Goal: Transaction & Acquisition: Purchase product/service

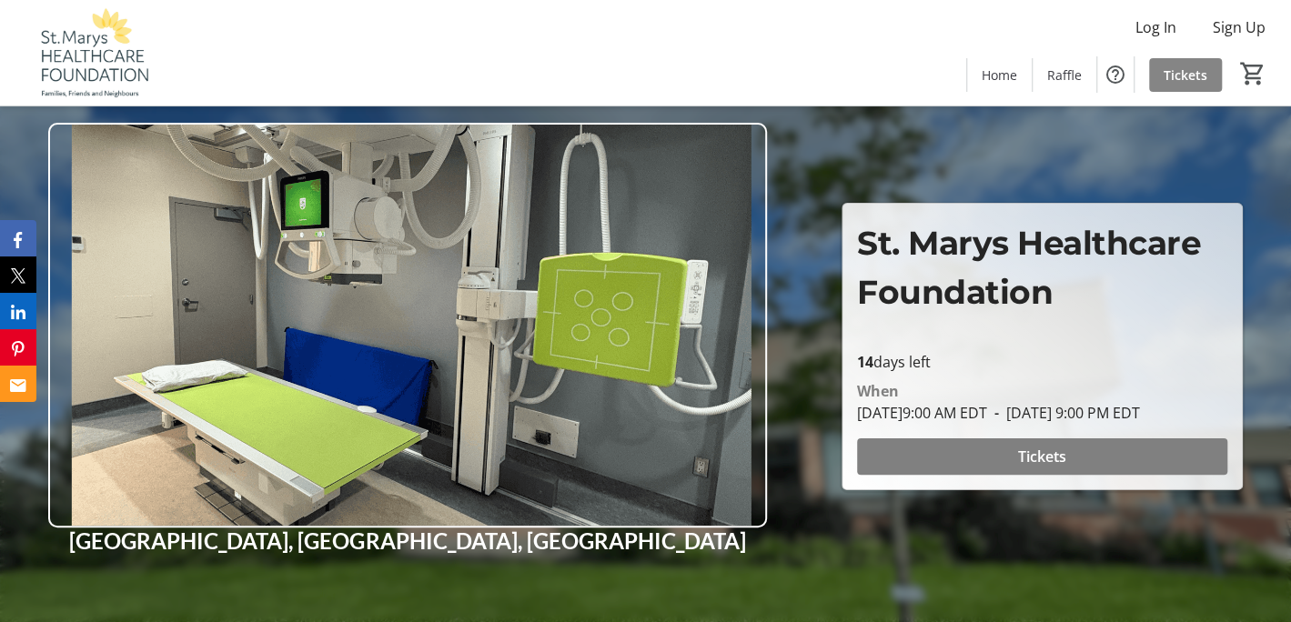
click at [1171, 73] on span "Tickets" at bounding box center [1185, 74] width 44 height 19
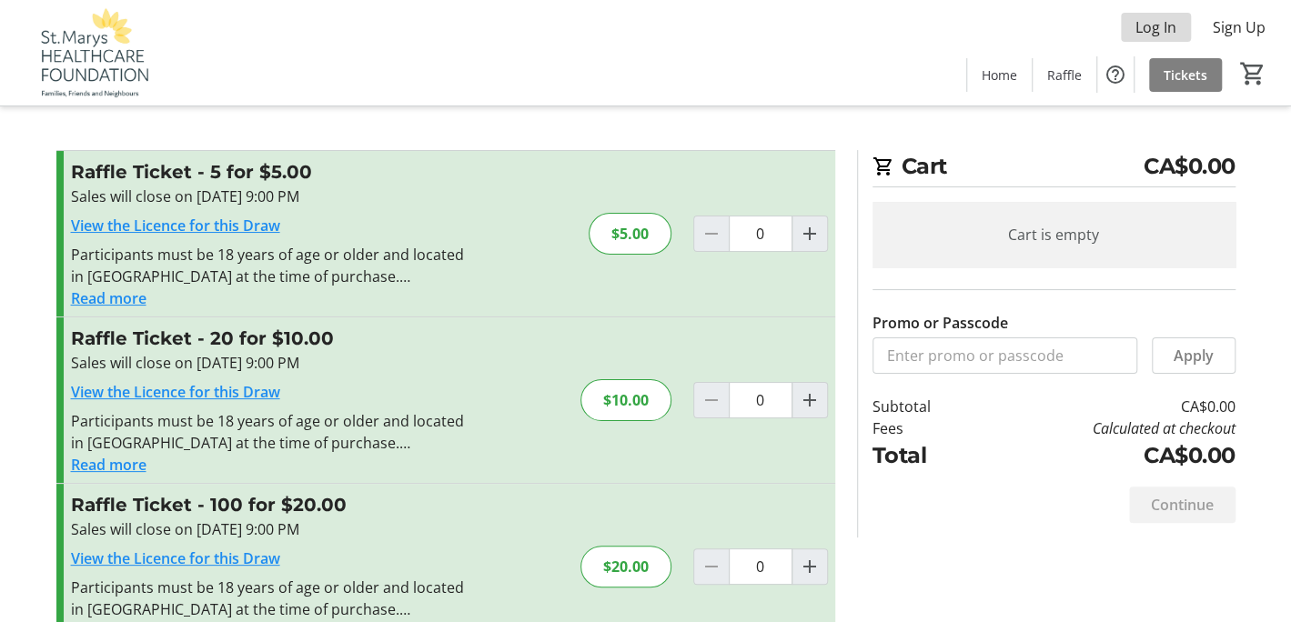
click at [1160, 35] on span "Log In" at bounding box center [1155, 27] width 41 height 22
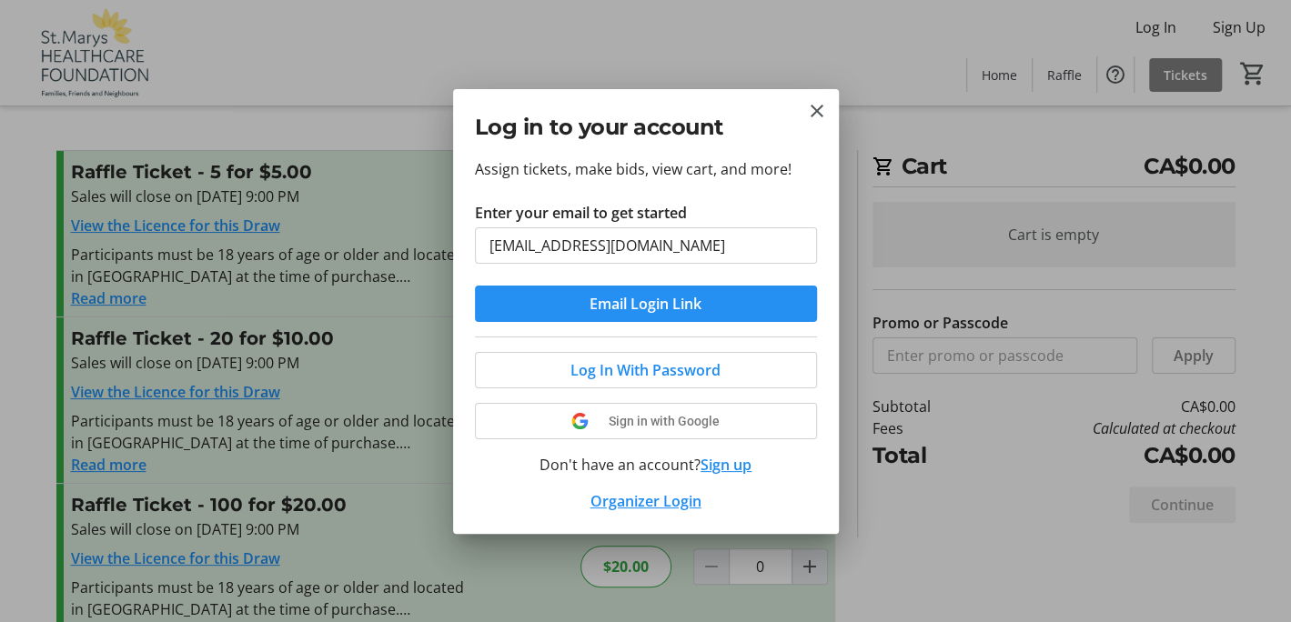
type input "[EMAIL_ADDRESS][DOMAIN_NAME]"
click at [703, 306] on span "submit" at bounding box center [646, 304] width 342 height 44
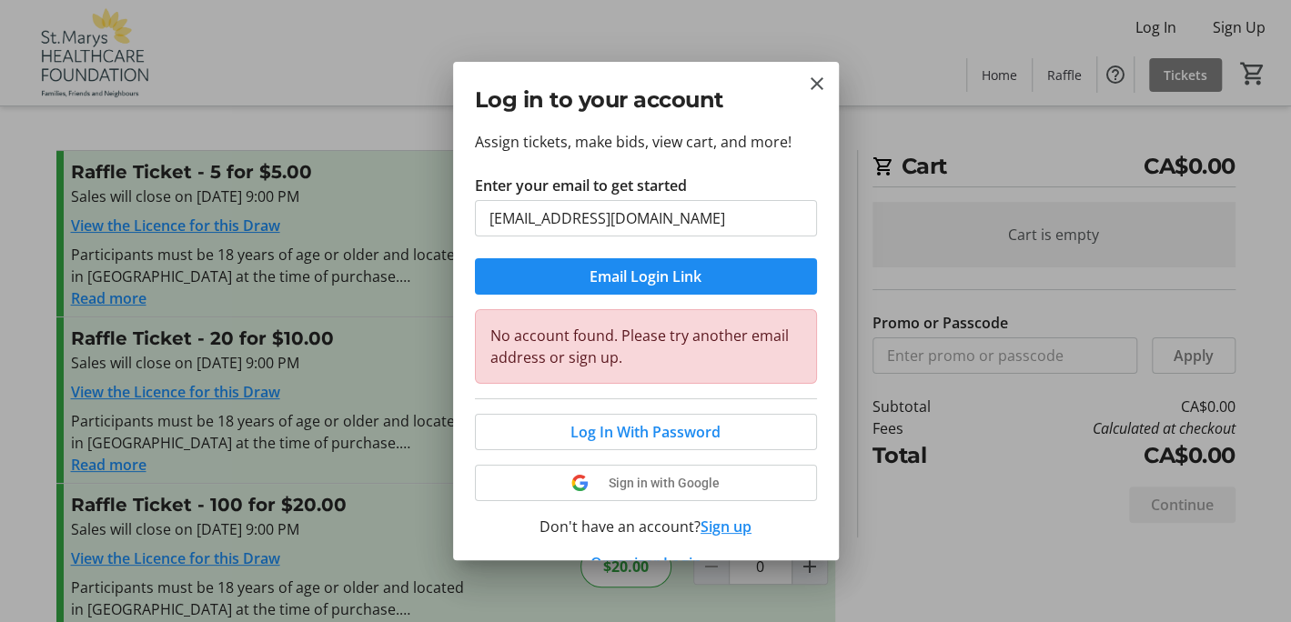
click at [827, 86] on div "Log in to your account" at bounding box center [646, 96] width 386 height 68
click at [814, 81] on mat-icon "Close" at bounding box center [817, 84] width 22 height 22
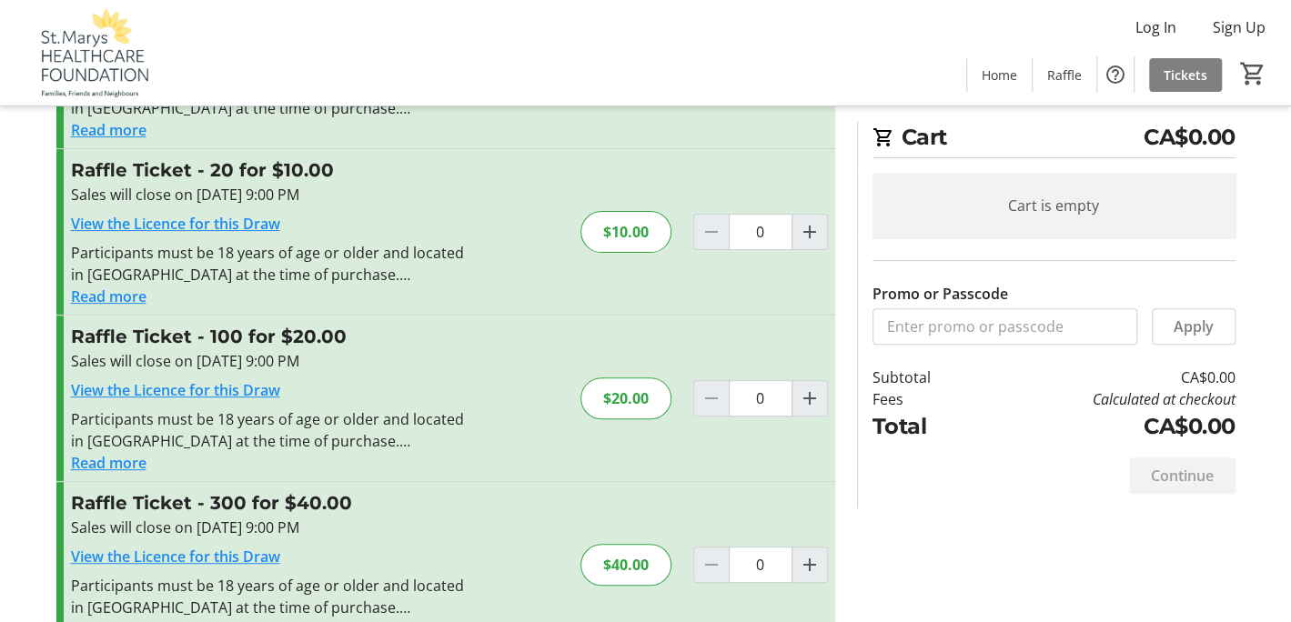
scroll to position [182, 0]
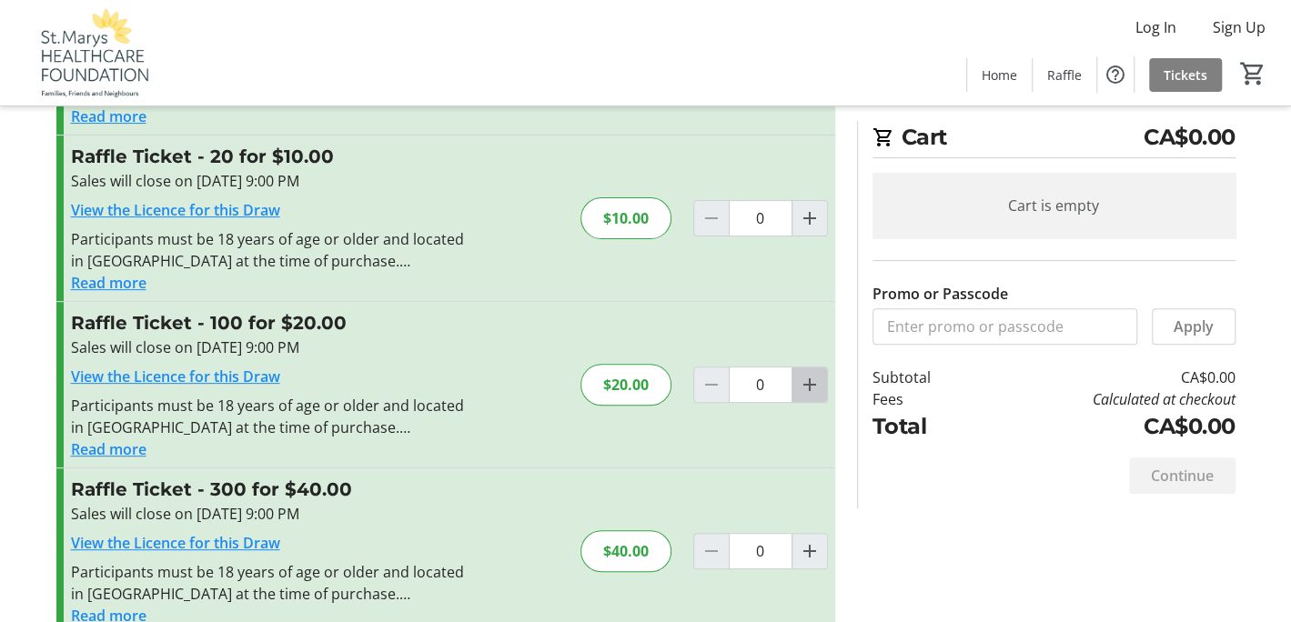
click at [816, 382] on mat-icon "Increment by one" at bounding box center [810, 385] width 22 height 22
type input "1"
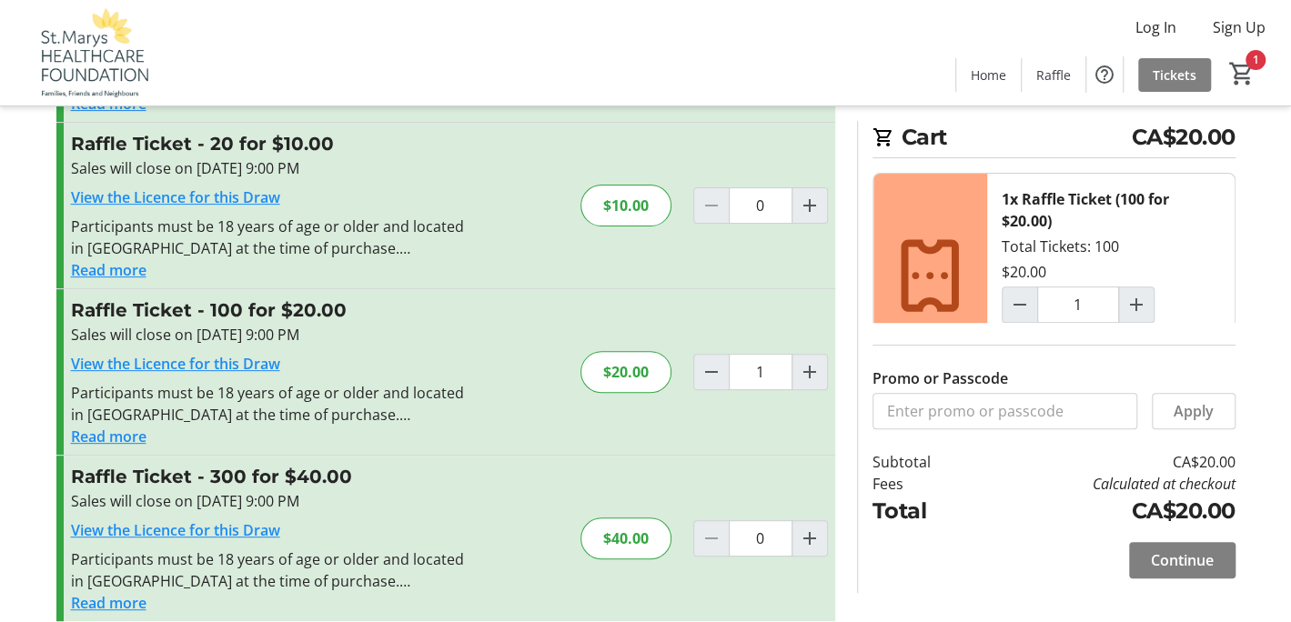
scroll to position [214, 0]
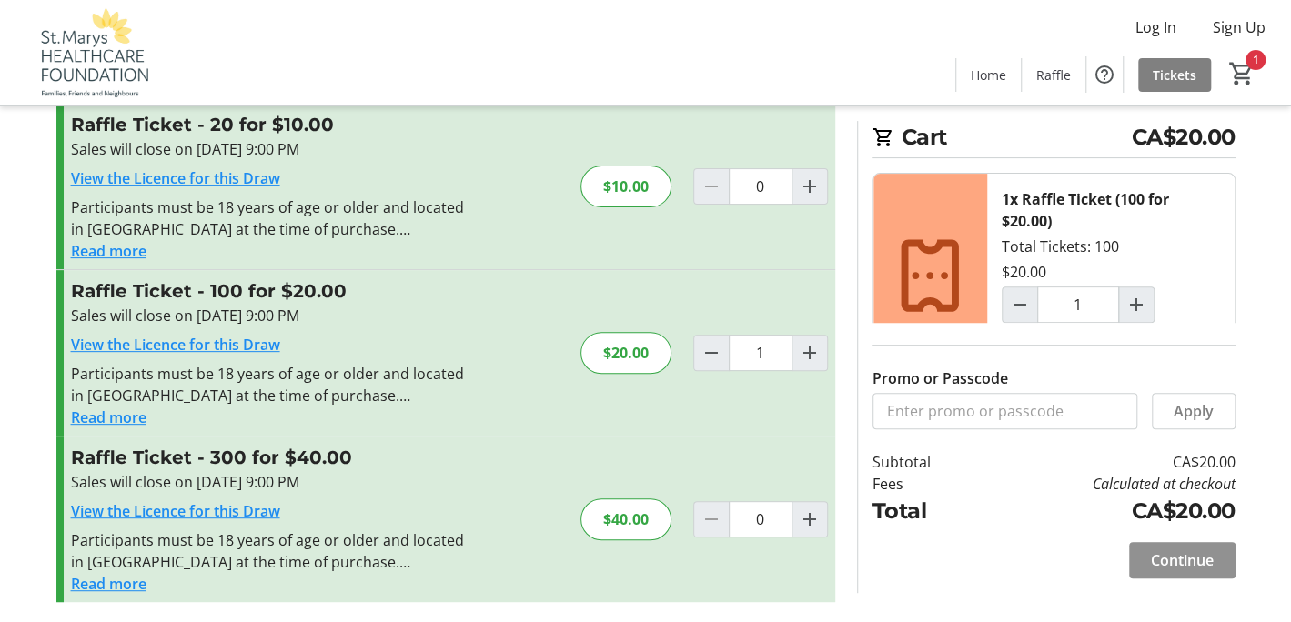
click at [1174, 564] on span "Continue" at bounding box center [1182, 560] width 63 height 22
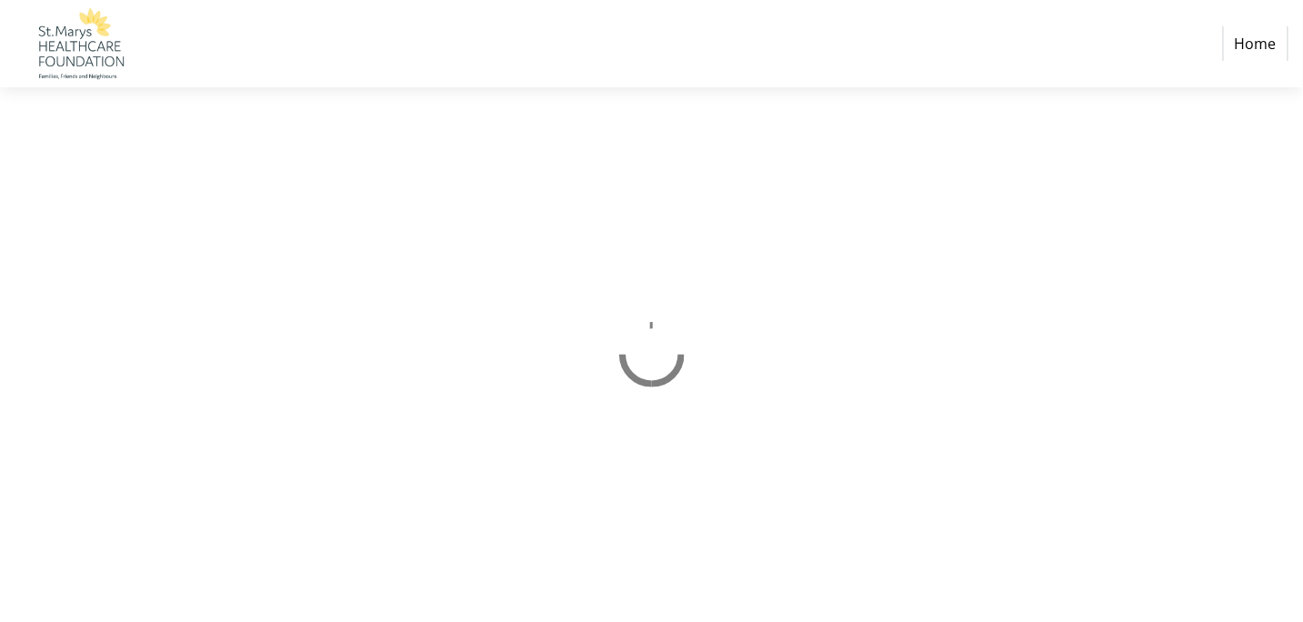
select select "CA"
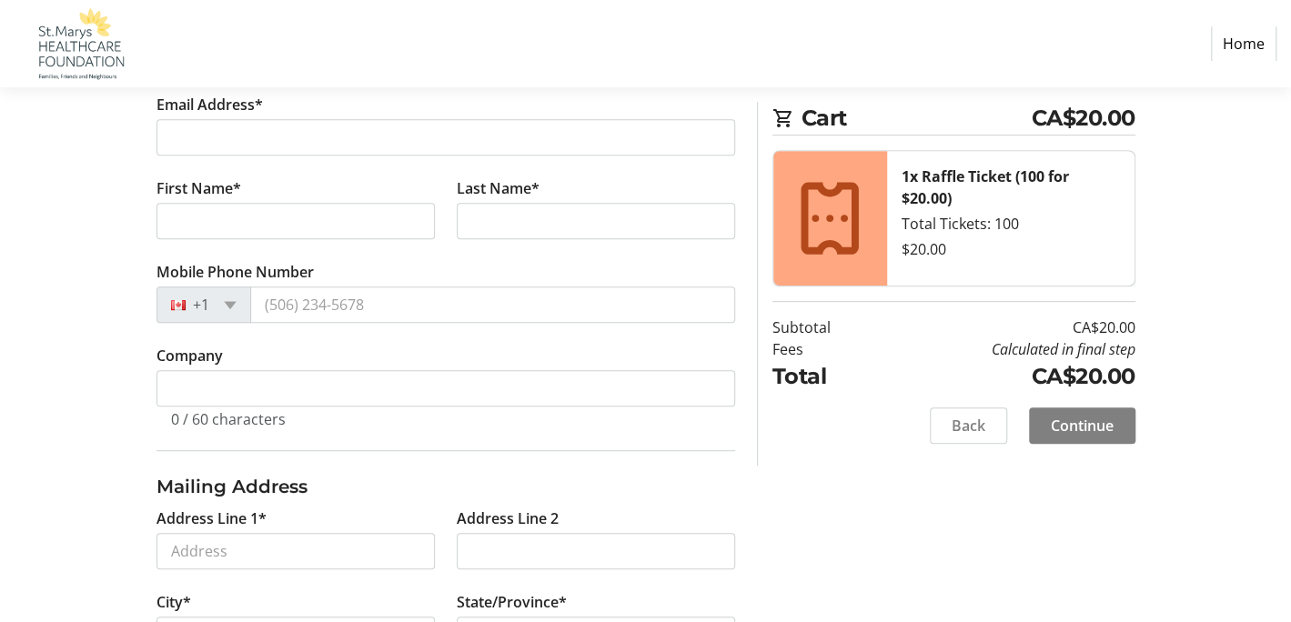
scroll to position [273, 0]
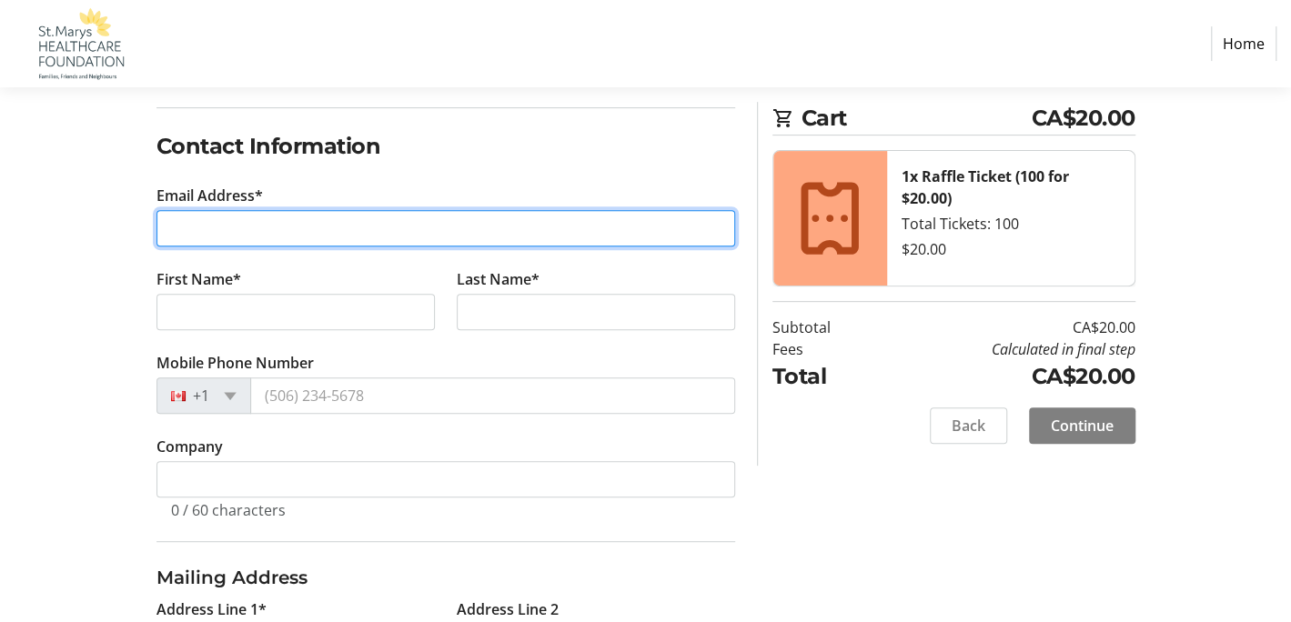
click at [294, 228] on input "Email Address*" at bounding box center [445, 228] width 578 height 36
type input "[EMAIL_ADDRESS][DOMAIN_NAME]"
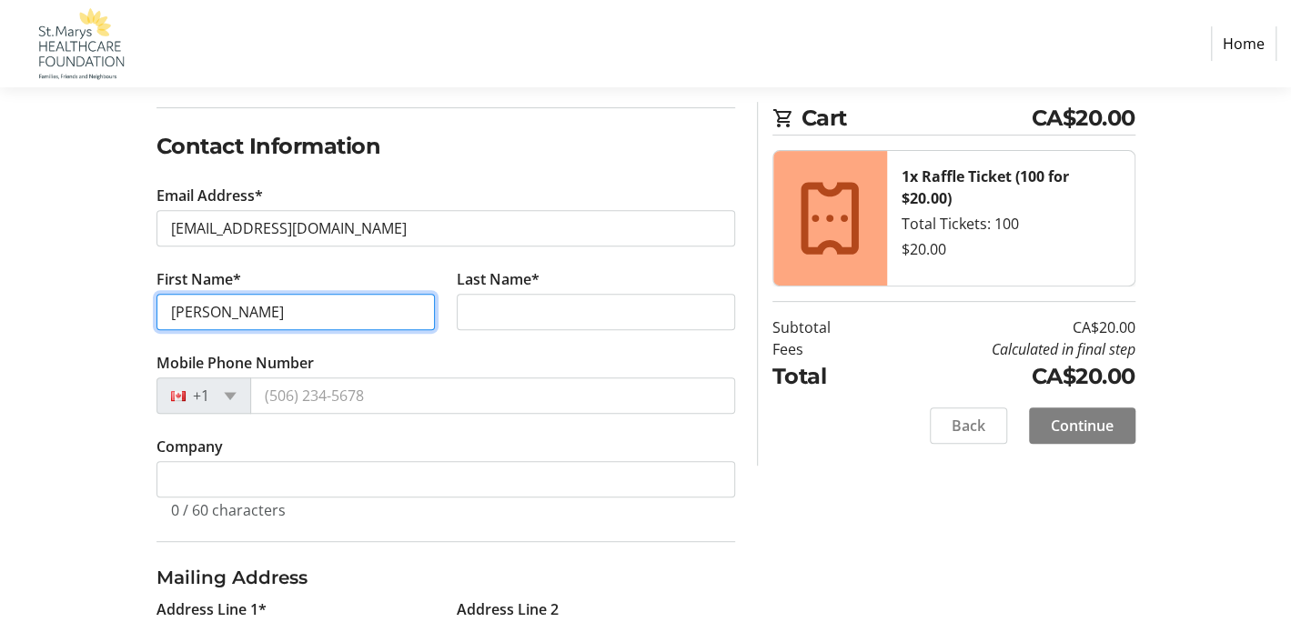
type input "[PERSON_NAME]"
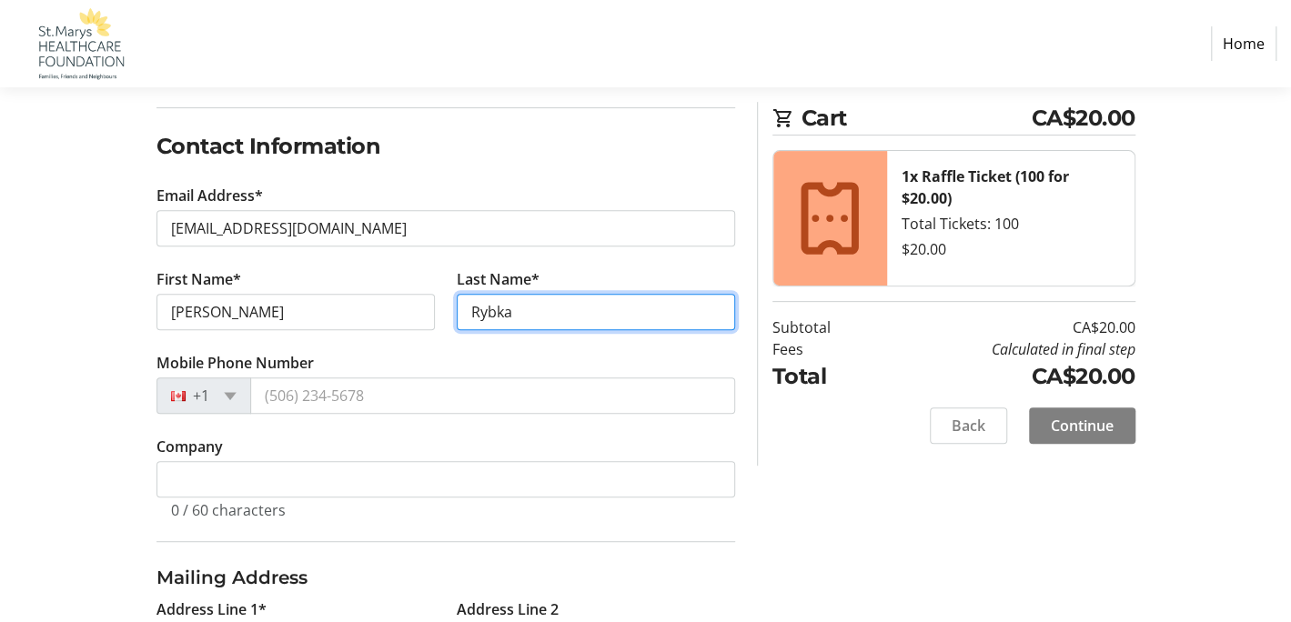
type input "Rybka"
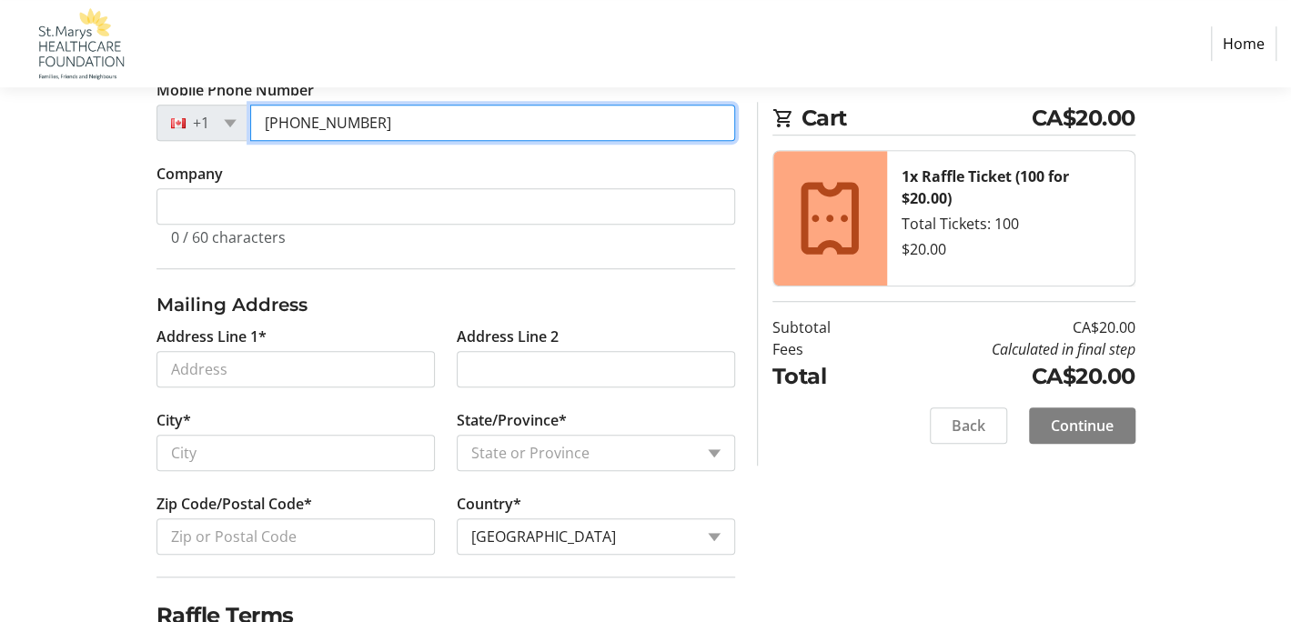
scroll to position [637, 0]
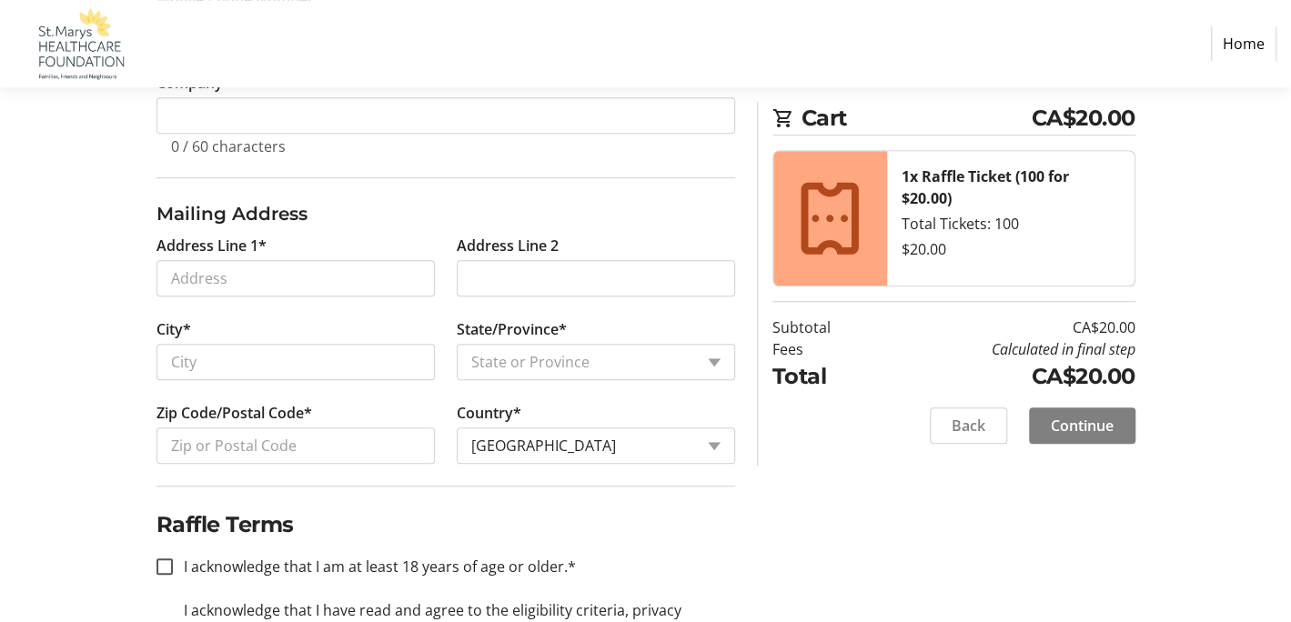
type input "[PHONE_NUMBER]"
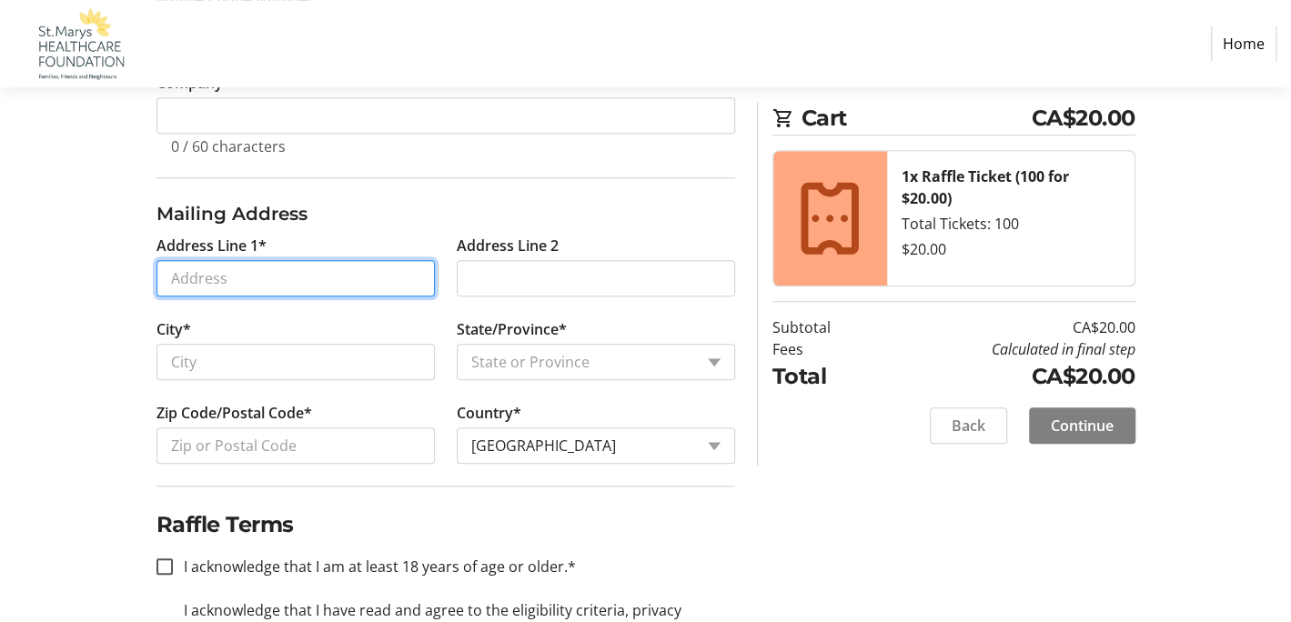
click at [379, 272] on input "Address Line 1*" at bounding box center [295, 278] width 278 height 36
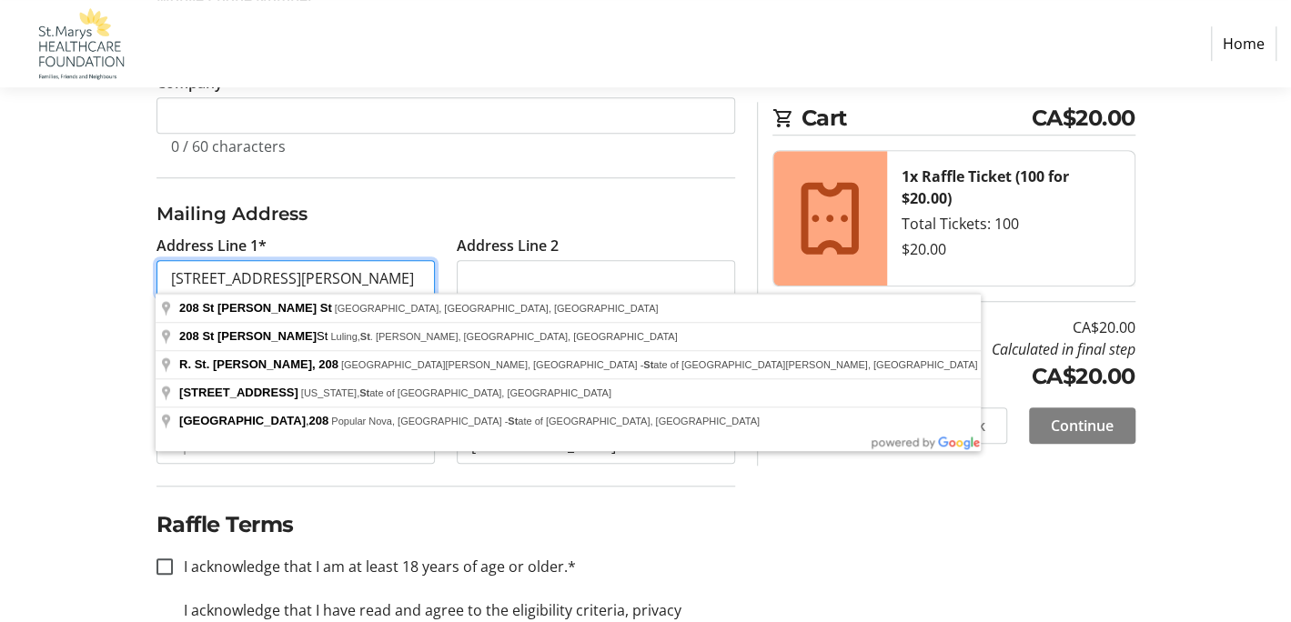
type input "[STREET_ADDRESS][PERSON_NAME]"
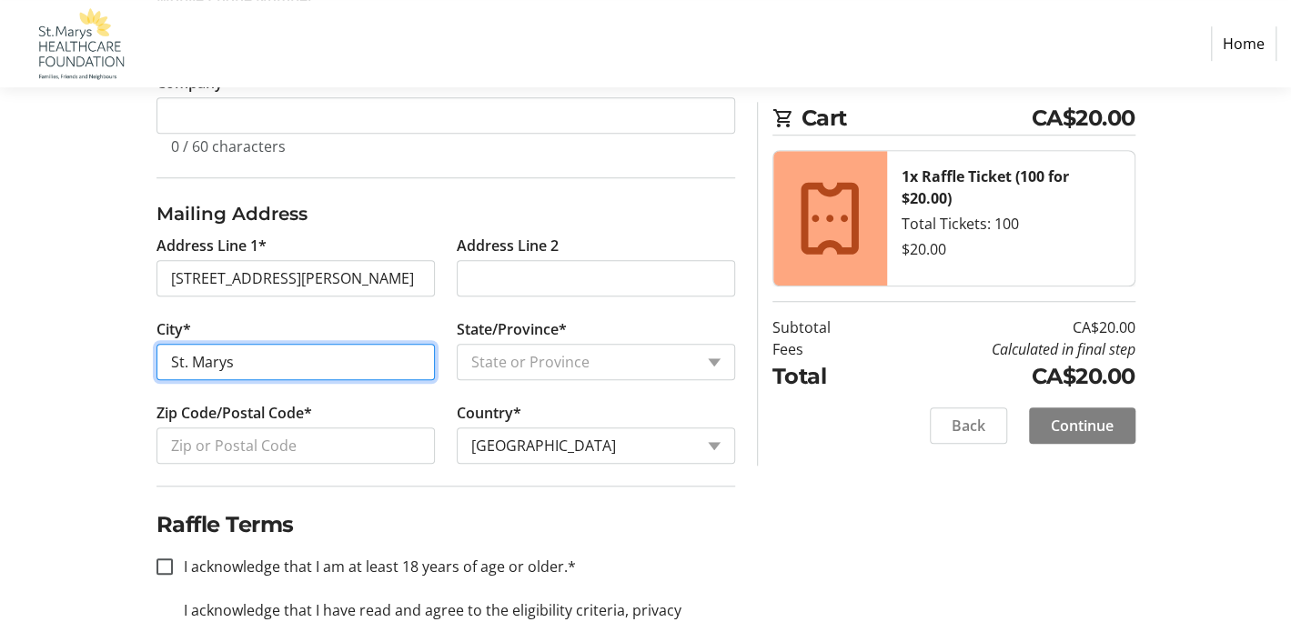
type input "St. Marys"
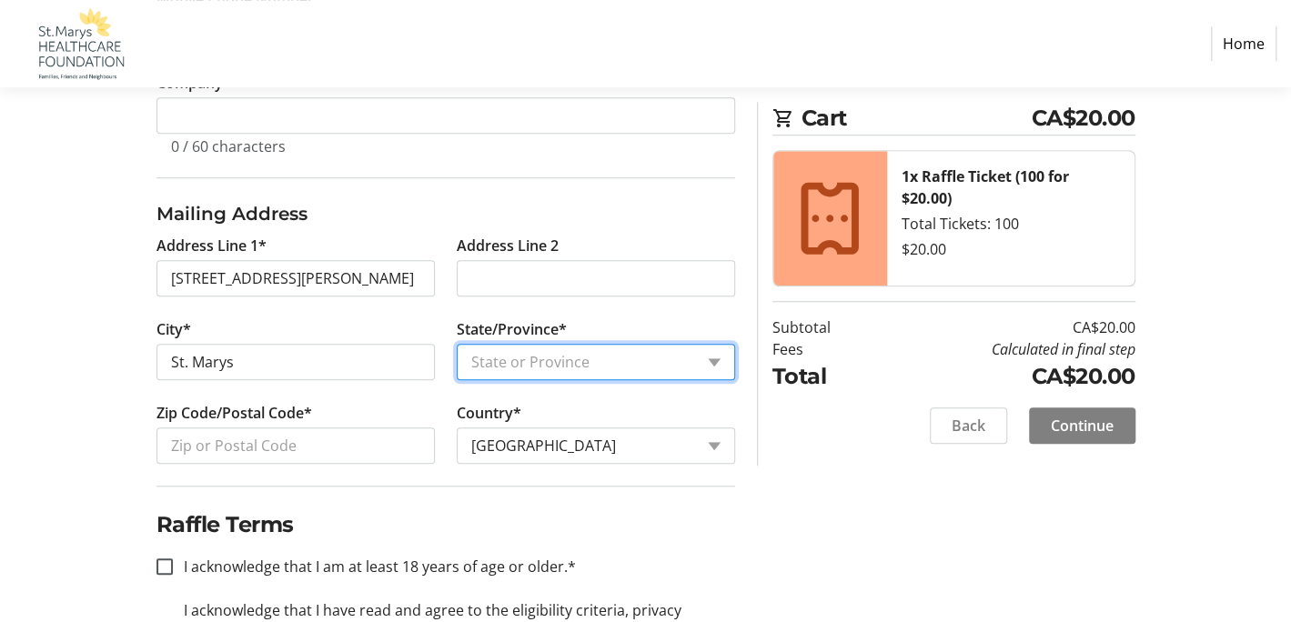
select select "ON"
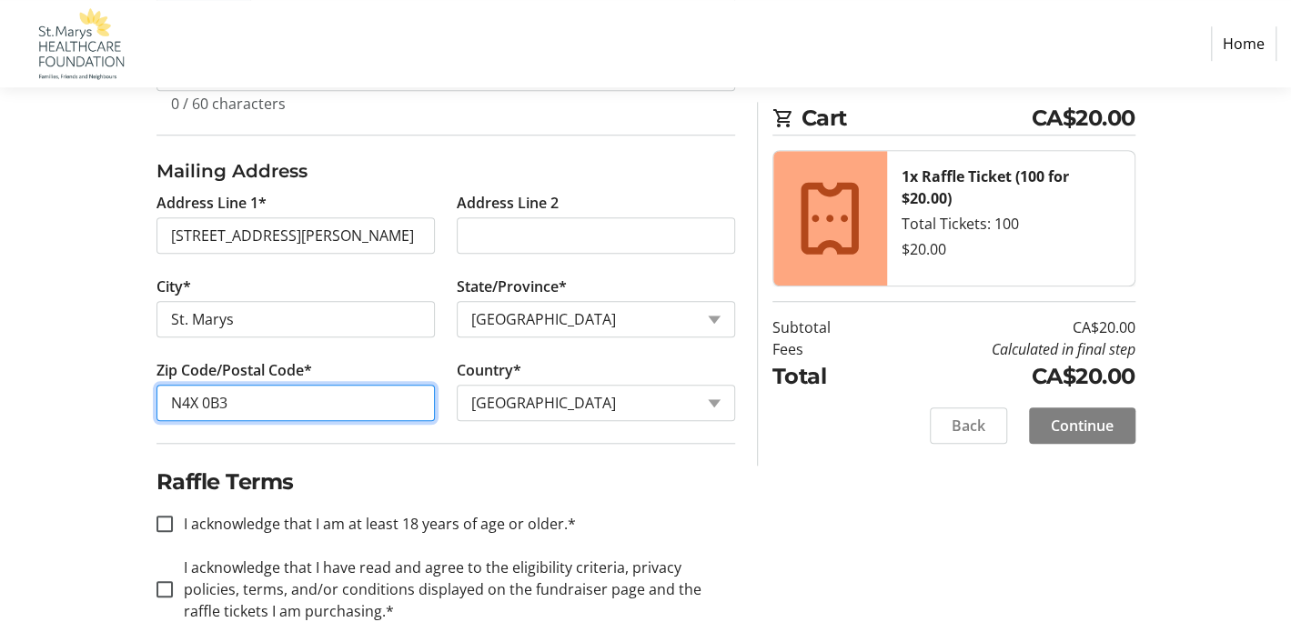
scroll to position [719, 0]
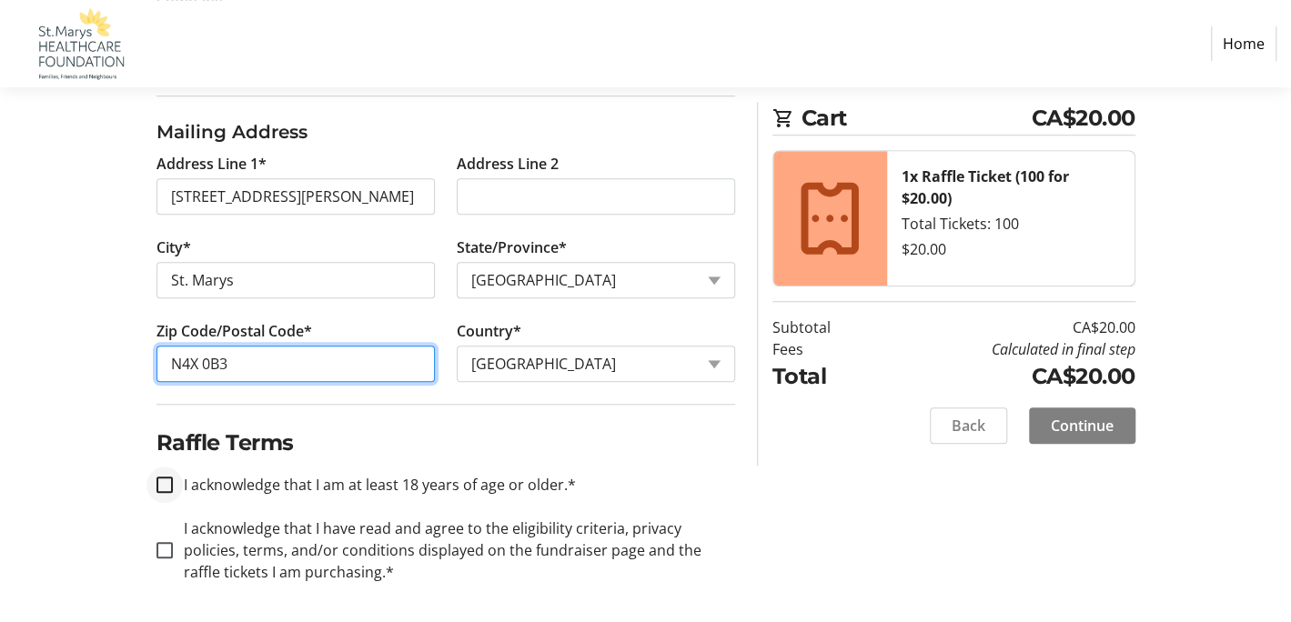
type input "N4X 0B3"
click at [162, 479] on input "I acknowledge that I am at least 18 years of age or older.*" at bounding box center [164, 485] width 16 height 16
checkbox input "true"
click at [166, 548] on input "I acknowledge that I have read and agree to the eligibility criteria, privacy p…" at bounding box center [164, 550] width 16 height 16
checkbox input "true"
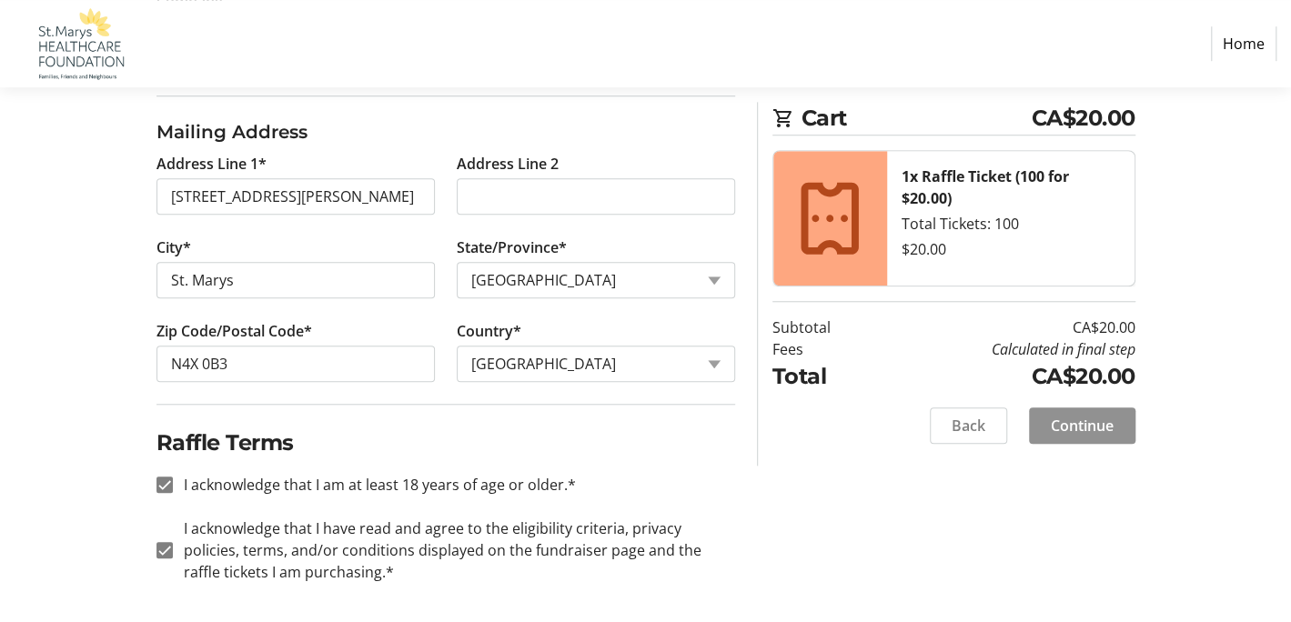
click at [1096, 418] on span "Continue" at bounding box center [1082, 426] width 63 height 22
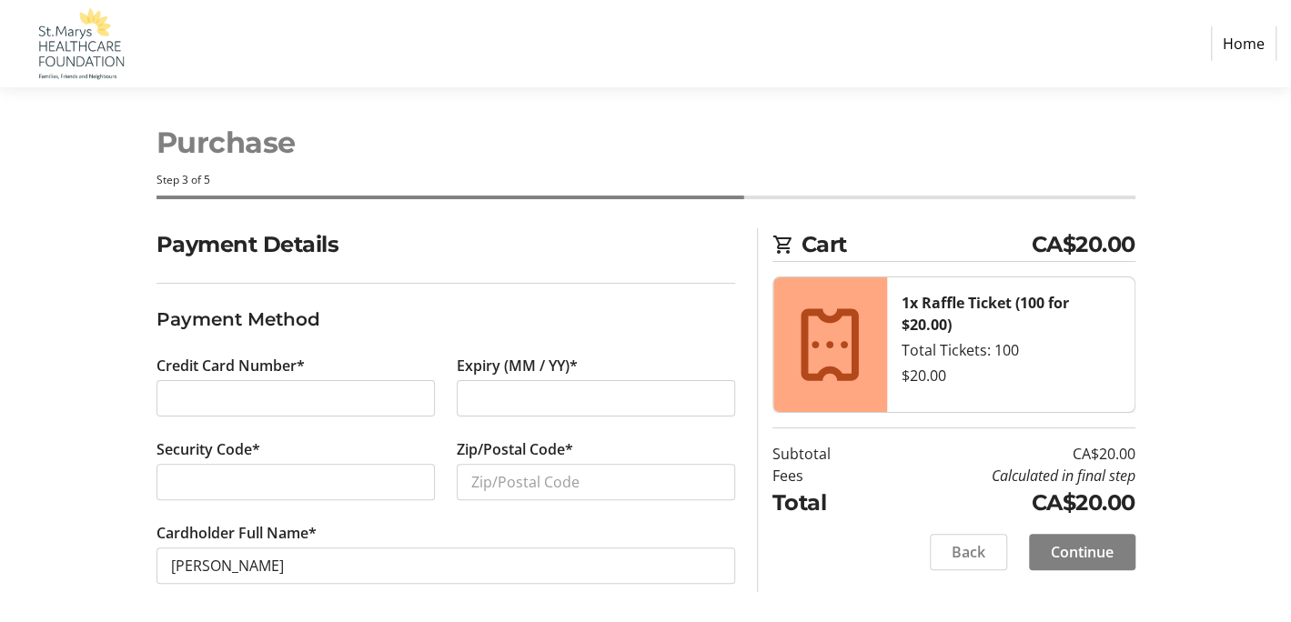
scroll to position [13, 0]
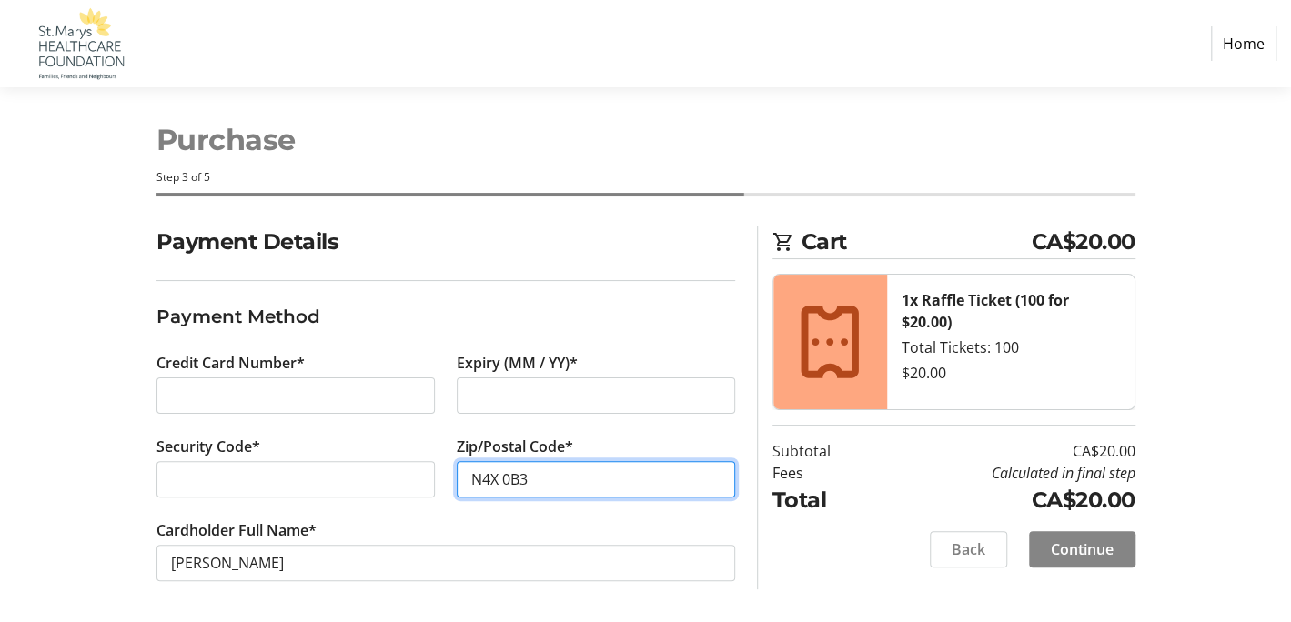
type input "N4X 0B3"
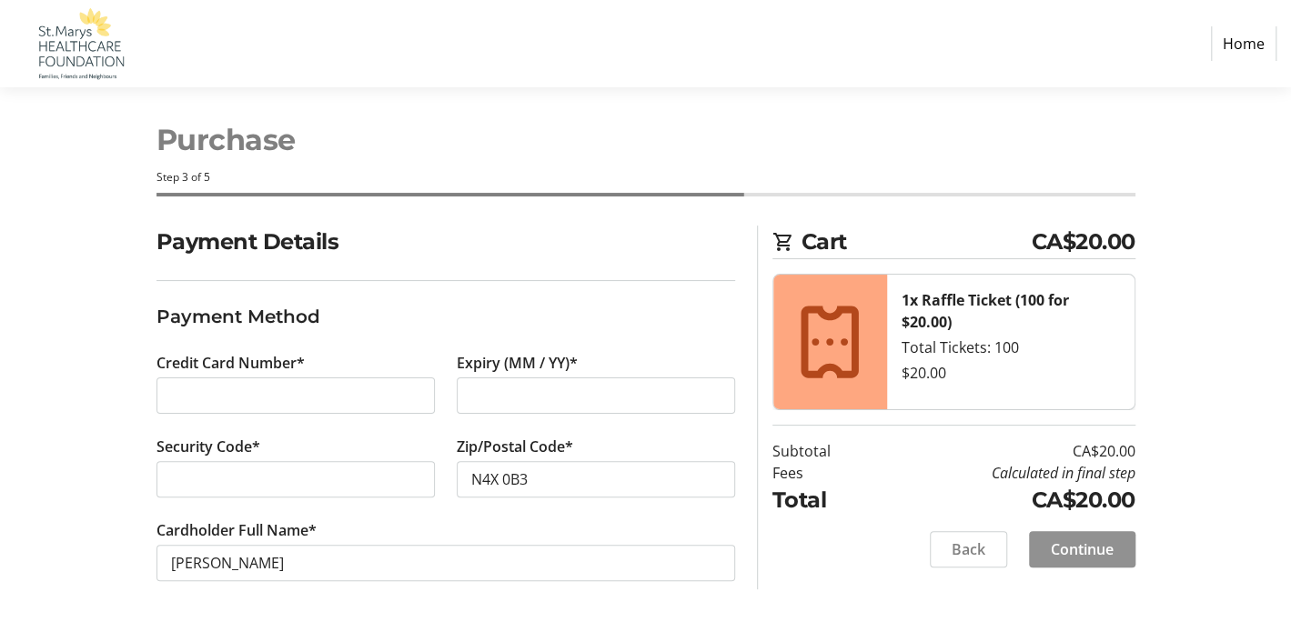
click at [1112, 549] on span at bounding box center [1082, 550] width 106 height 44
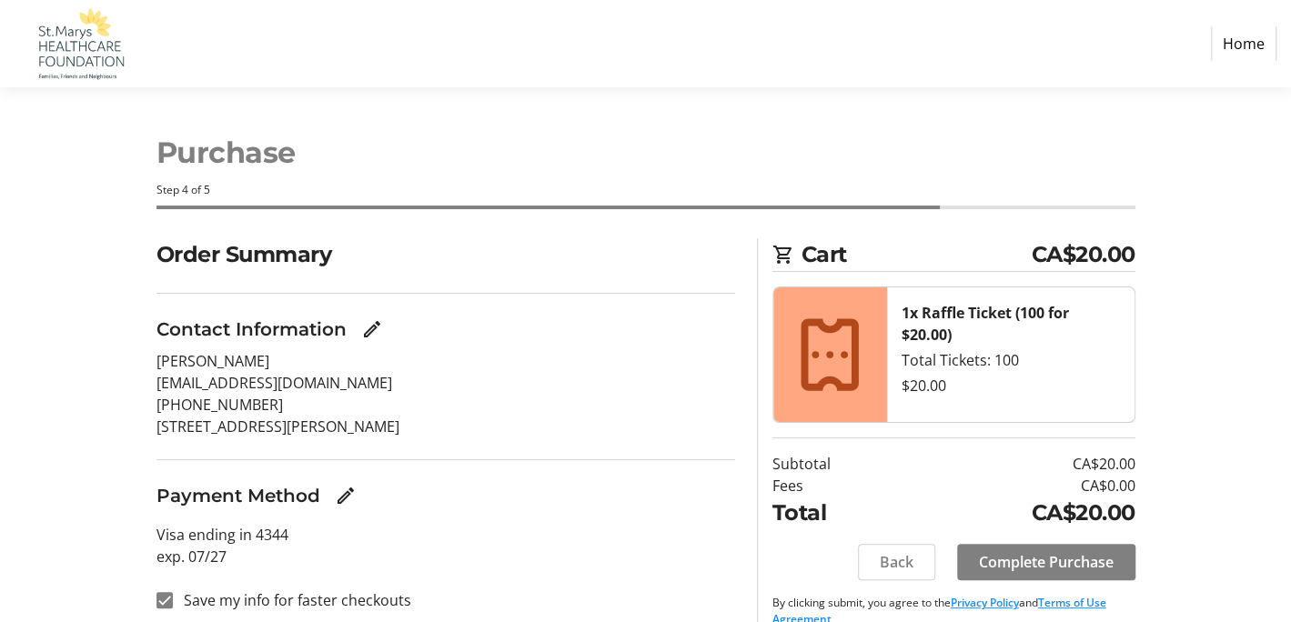
scroll to position [25, 0]
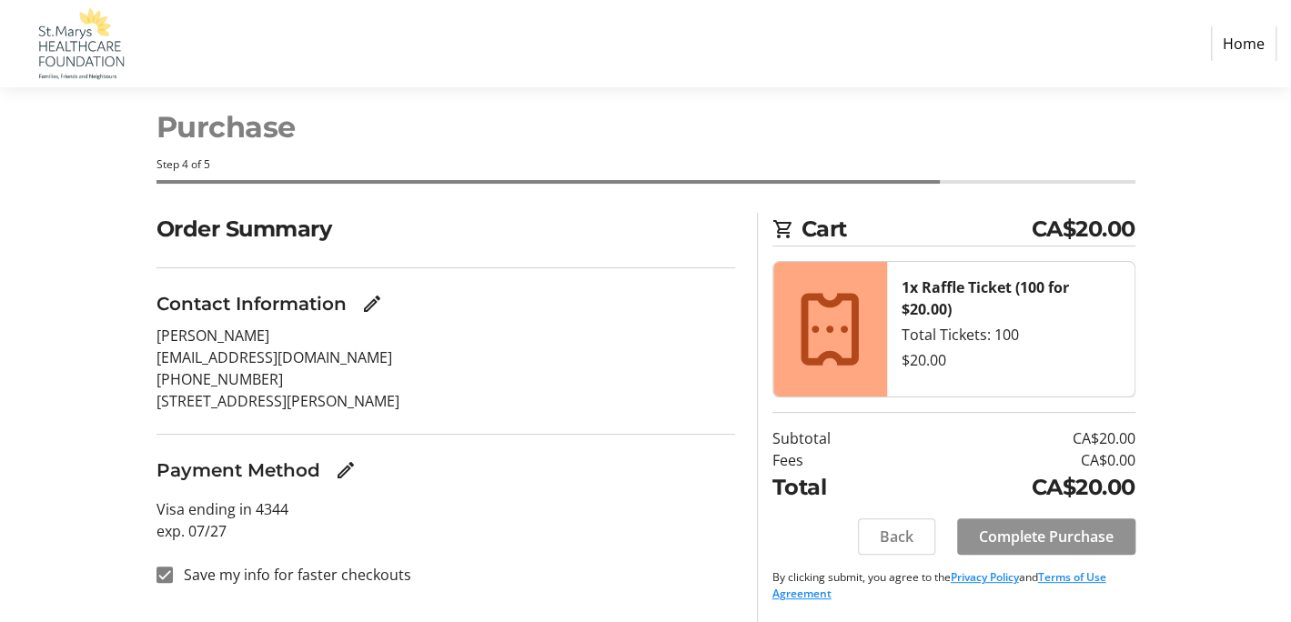
click at [1071, 540] on span "Complete Purchase" at bounding box center [1046, 537] width 135 height 22
